Goal: Book appointment/travel/reservation

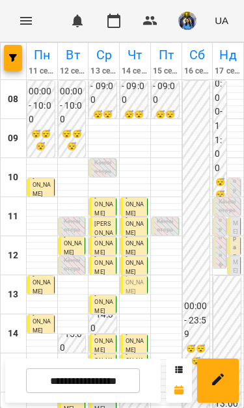
scroll to position [31, 0]
click at [109, 379] on input "**********" at bounding box center [83, 380] width 114 height 25
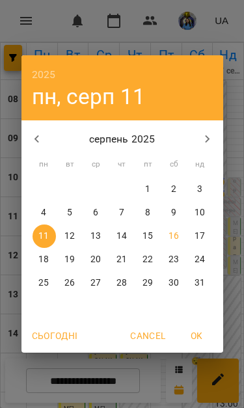
click at [44, 252] on button "18" at bounding box center [44, 259] width 23 height 23
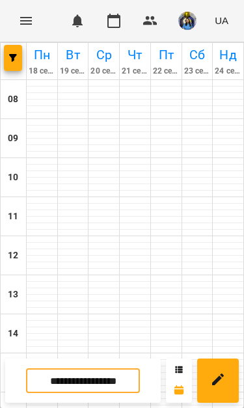
type input "**********"
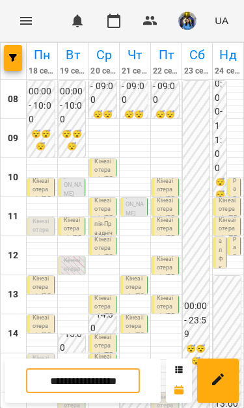
scroll to position [51, 0]
click at [37, 217] on p "Кінезіотерапія ([PERSON_NAME])" at bounding box center [42, 243] width 19 height 53
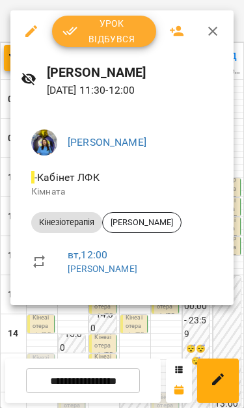
click at [153, 327] on div at bounding box center [122, 204] width 244 height 408
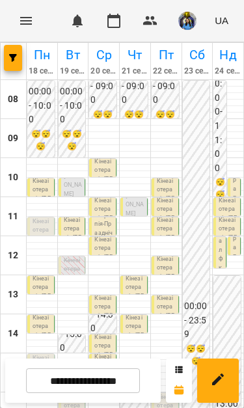
click at [70, 216] on p "Кінезіотерапія - [PERSON_NAME]" at bounding box center [73, 238] width 19 height 44
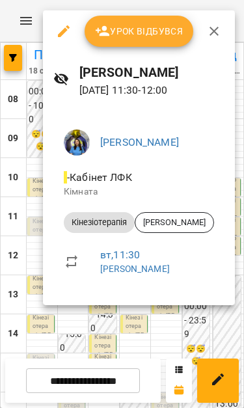
click at [136, 323] on div at bounding box center [122, 204] width 244 height 408
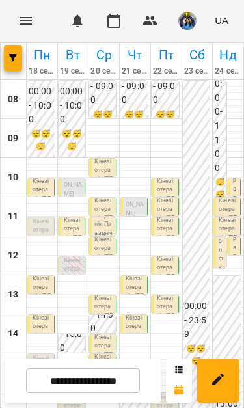
scroll to position [88, 0]
click at [38, 314] on p "Кінезіотерапія - [PERSON_NAME]" at bounding box center [42, 336] width 19 height 44
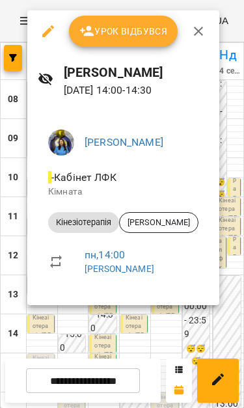
click at [134, 333] on div at bounding box center [122, 204] width 244 height 408
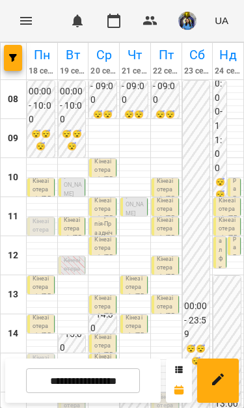
click at [39, 354] on p "Кінезіотерапія ([PERSON_NAME])" at bounding box center [42, 380] width 19 height 53
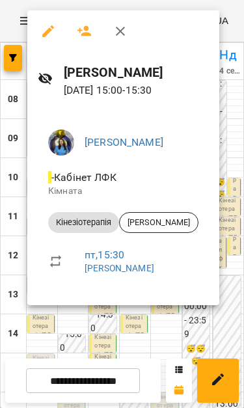
click at [143, 331] on div at bounding box center [122, 204] width 244 height 408
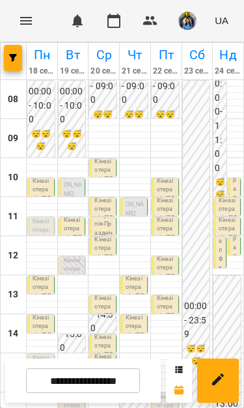
scroll to position [53, 0]
click at [102, 236] on p "Кінезіотерапія - [PERSON_NAME]" at bounding box center [103, 258] width 19 height 44
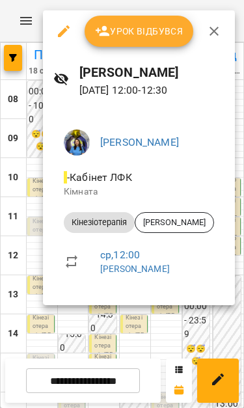
click at [171, 327] on div at bounding box center [122, 204] width 244 height 408
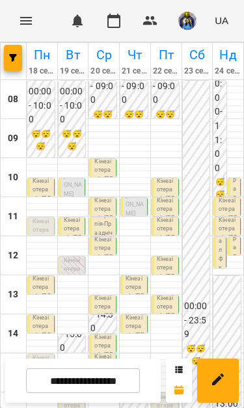
scroll to position [44, 0]
click at [239, 237] on div "12:00 Кінезіотерапія - [PERSON_NAME]" at bounding box center [234, 250] width 13 height 26
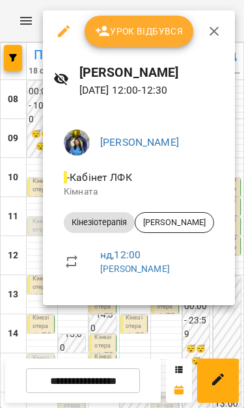
click at [180, 338] on div at bounding box center [122, 204] width 244 height 408
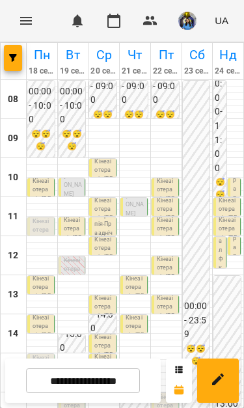
click at [114, 383] on input "**********" at bounding box center [83, 380] width 114 height 25
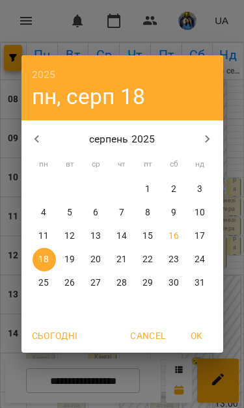
click at [75, 261] on p "19" at bounding box center [69, 259] width 10 height 13
